Goal: Transaction & Acquisition: Book appointment/travel/reservation

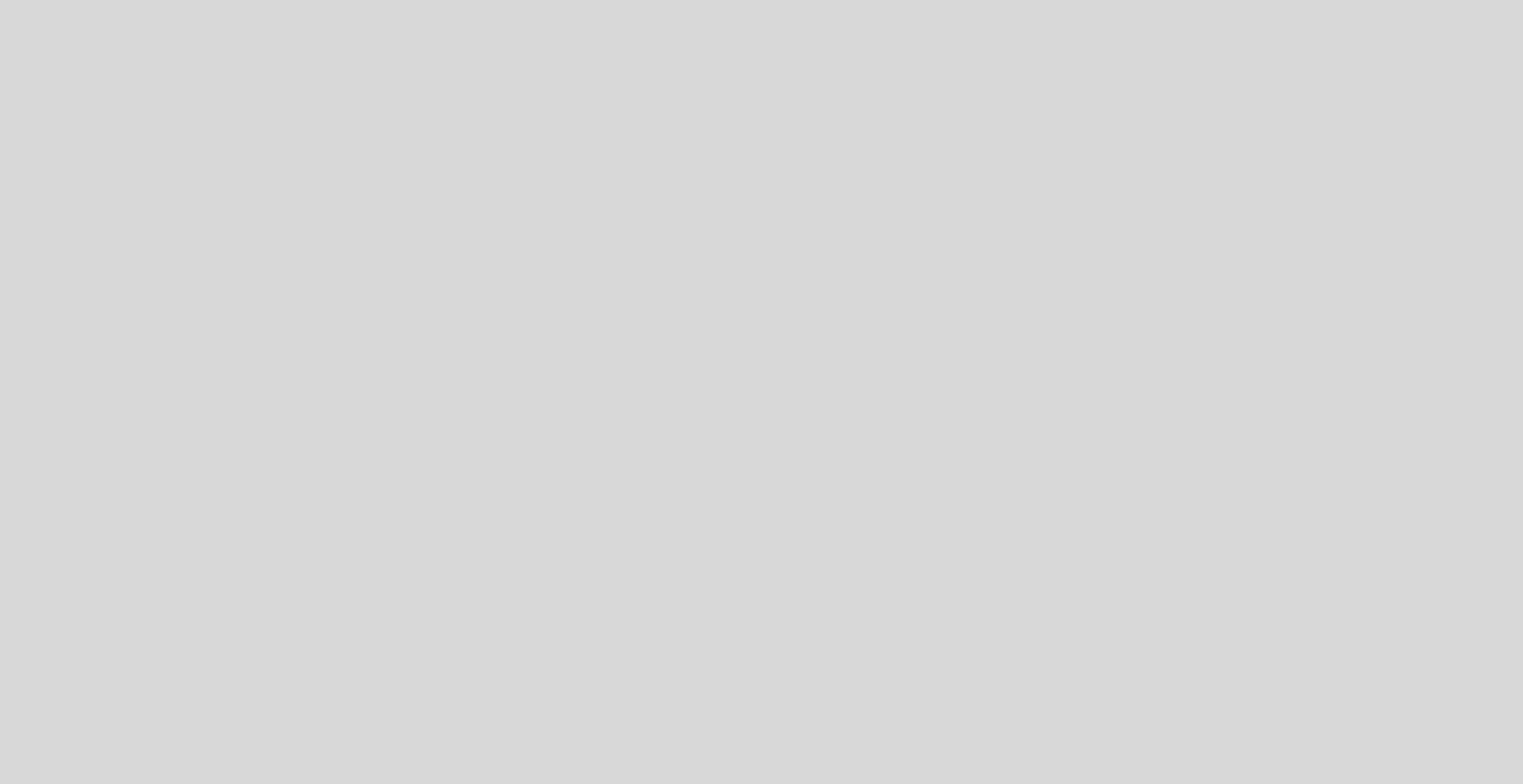
select select "pt"
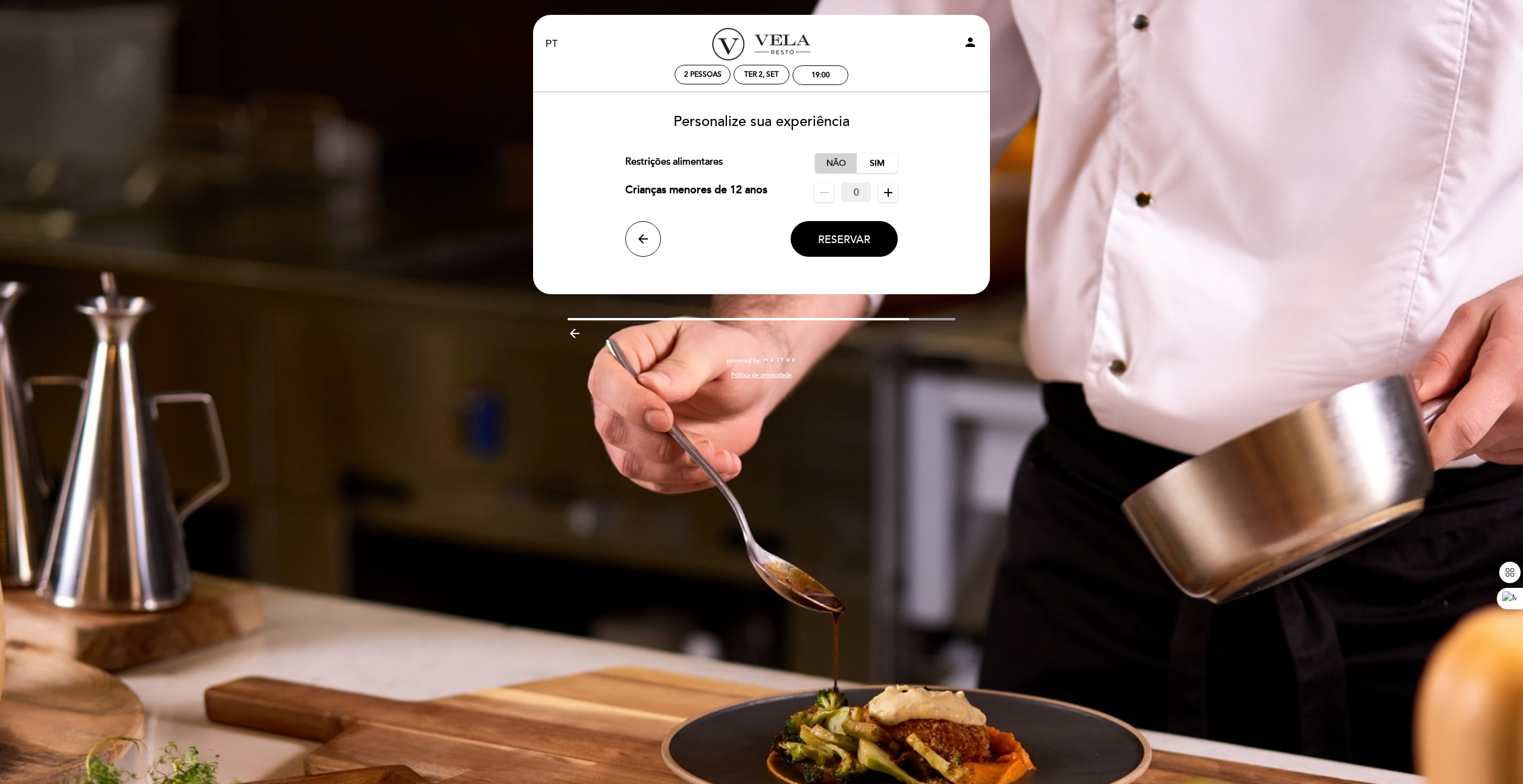
click at [831, 162] on label "Não" at bounding box center [836, 163] width 42 height 20
click at [841, 239] on span "Reservar" at bounding box center [844, 239] width 52 height 13
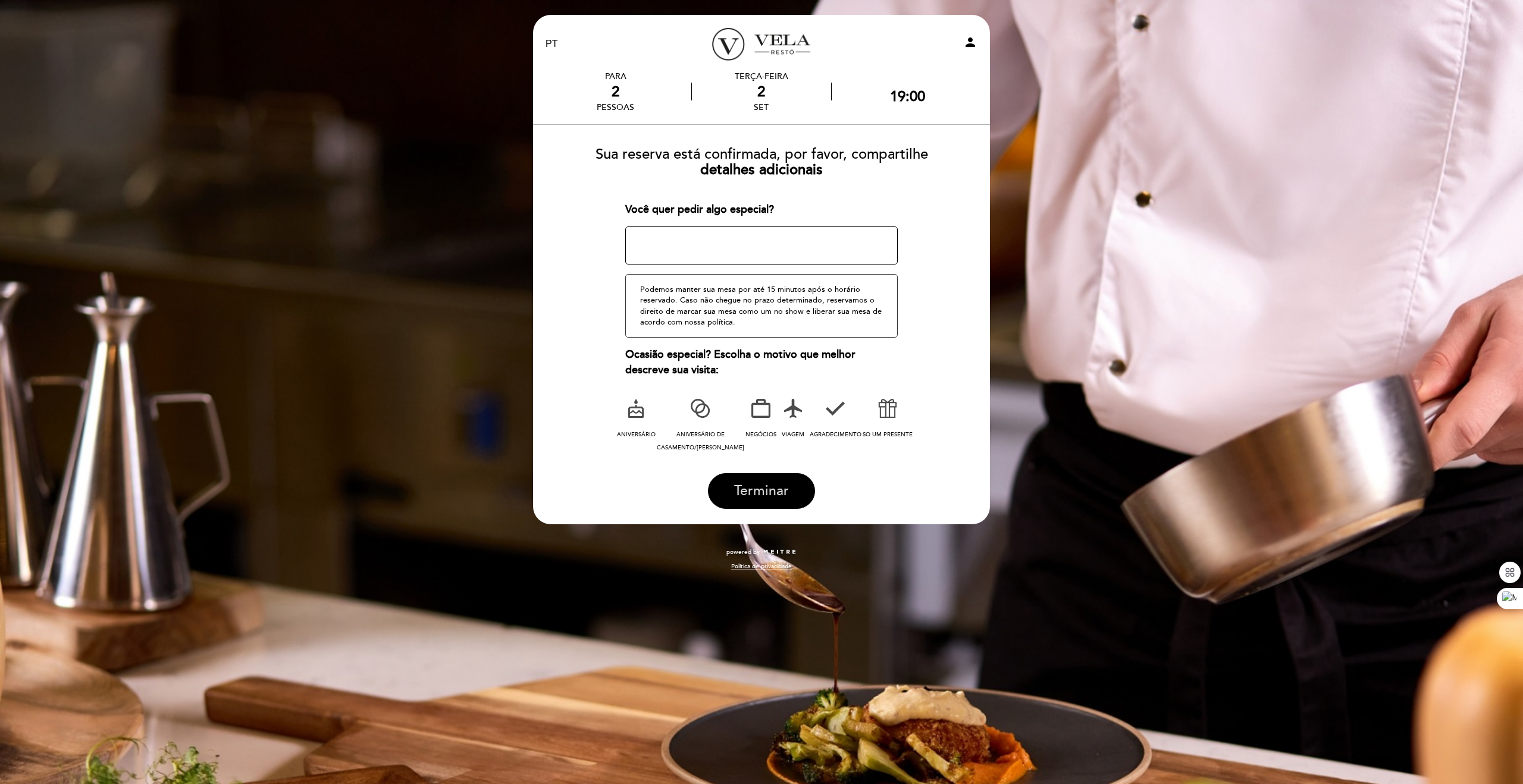
click at [742, 489] on span "Terminar" at bounding box center [761, 491] width 55 height 17
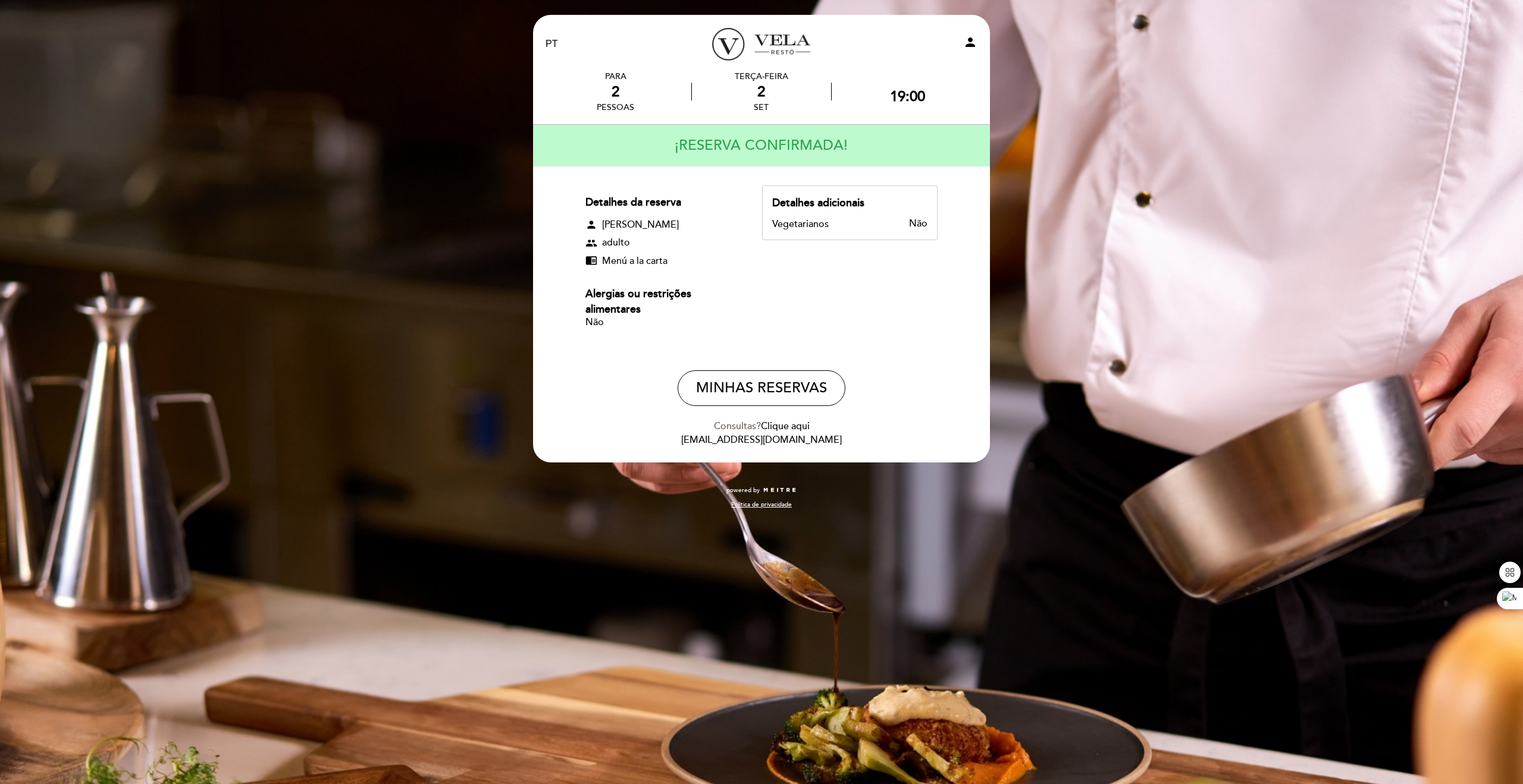
click at [325, 467] on div "EN ES PT Vela Restó person PARA 2 pessoas Terça-feira 2 set 19:00" at bounding box center [761, 392] width 1523 height 784
